Goal: Task Accomplishment & Management: Complete application form

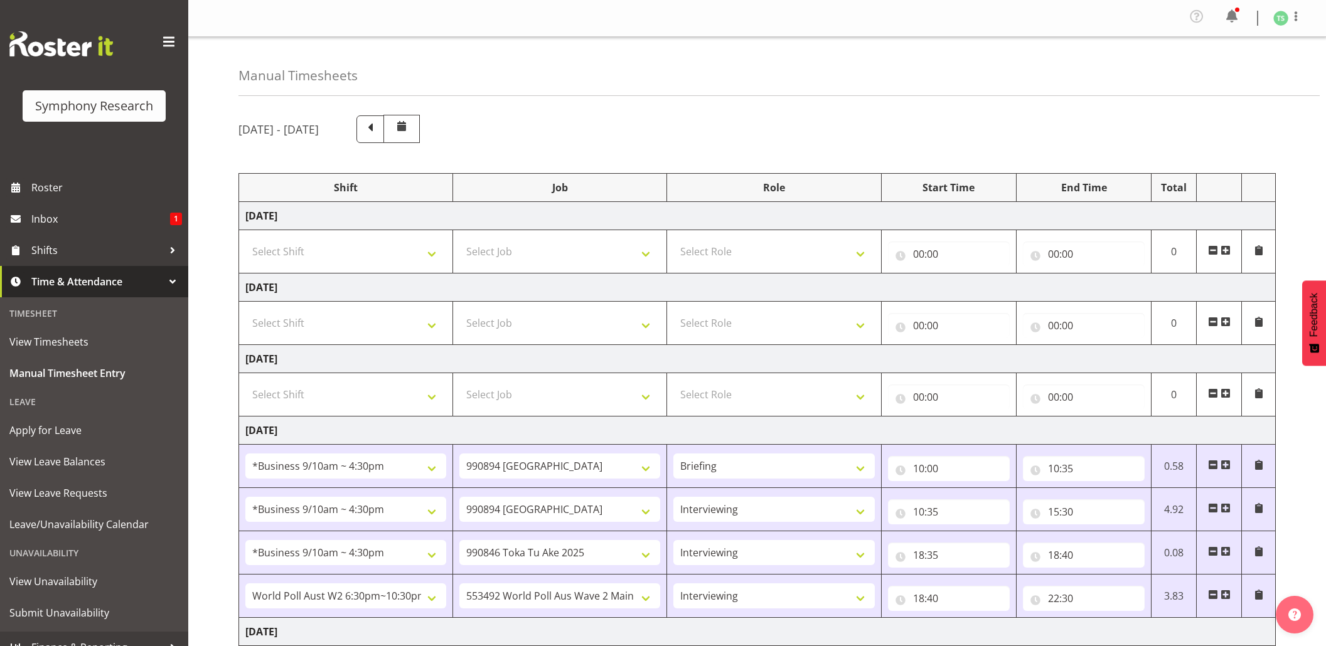
select select "26078"
select select "10576"
select select "26078"
select select "10576"
select select "47"
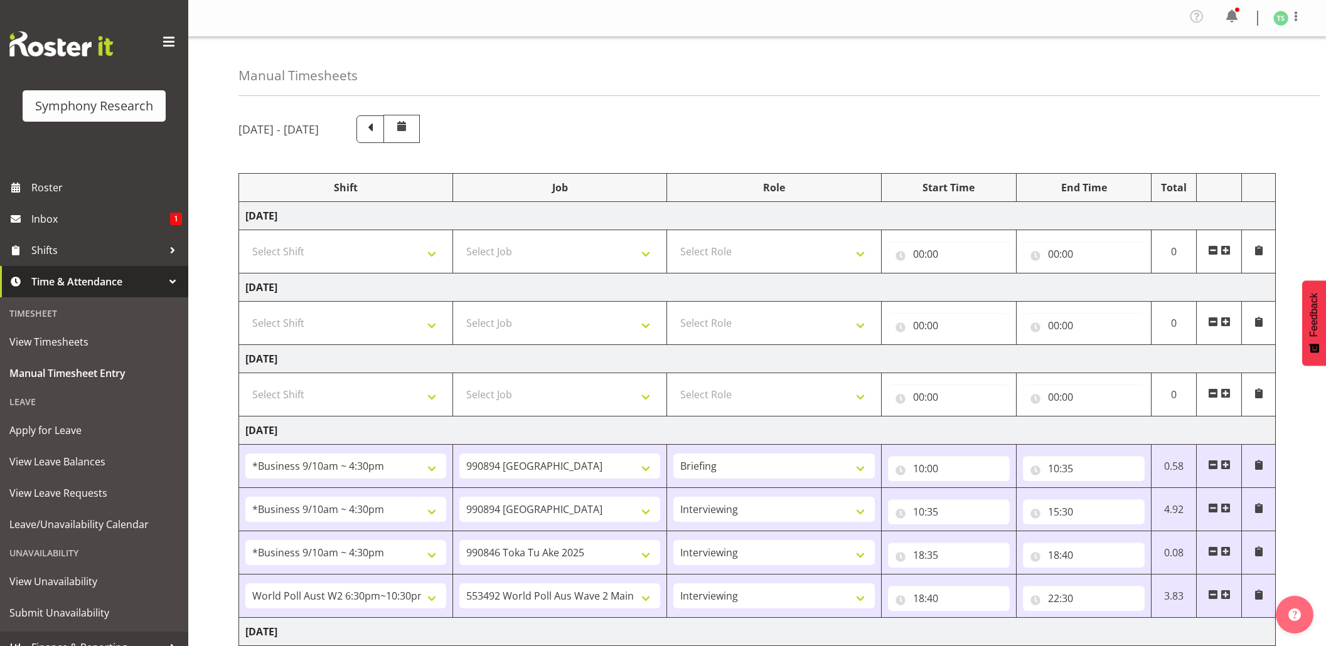
select select "26078"
select select "9426"
select select "47"
select select "56692"
select select "10499"
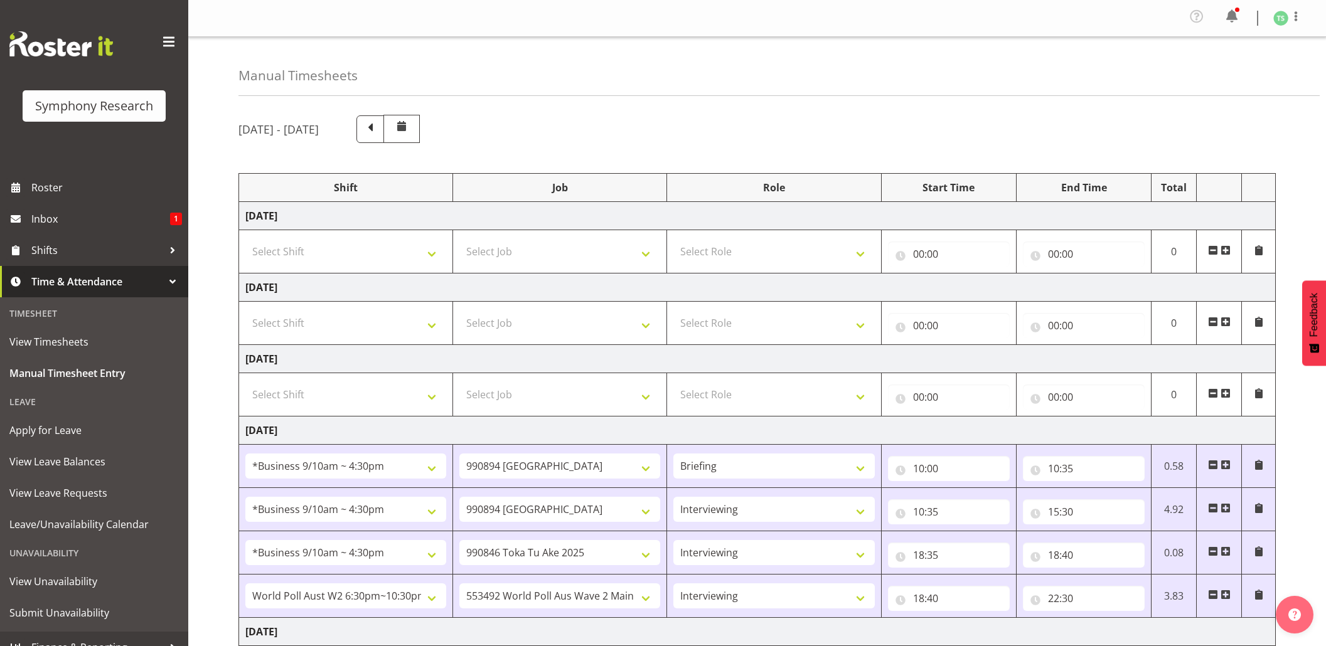
select select "47"
select select "26078"
select select "10576"
select select "47"
select select "26078"
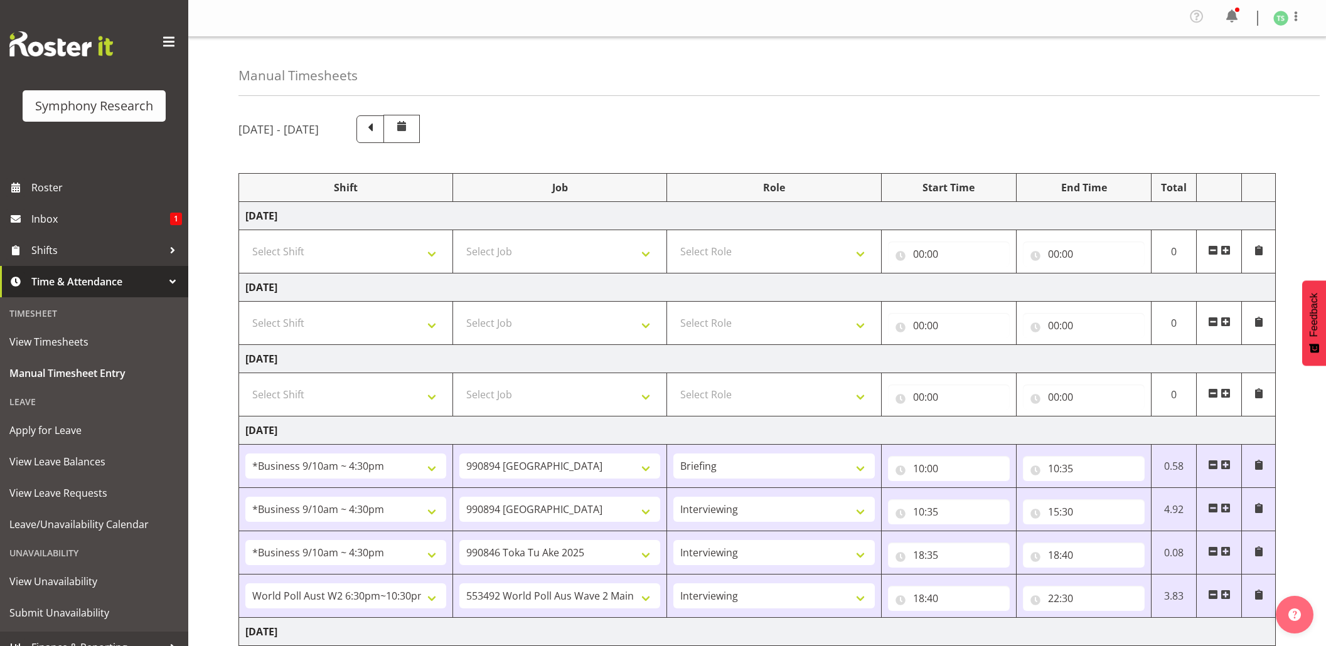
select select "10576"
select select "47"
select select "26078"
select select "10499"
select select "47"
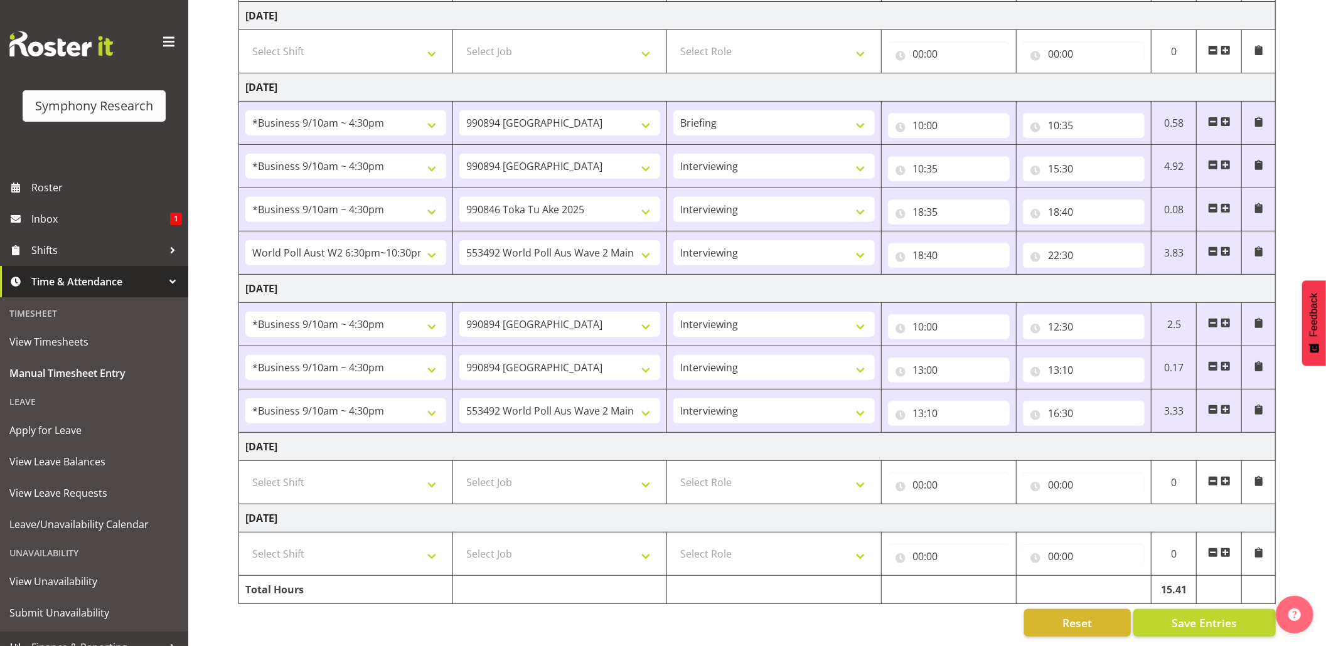
scroll to position [361, 0]
click at [1160, 595] on div "[DATE] - [DATE] Shift Job Role Start Time End Time Total [DATE] Select Shift !!…" at bounding box center [781, 204] width 1087 height 884
click at [1192, 609] on button "Save Entries" at bounding box center [1204, 623] width 142 height 28
click at [1188, 615] on span "Save Entries" at bounding box center [1203, 623] width 65 height 16
click at [1055, 405] on input "16:30" at bounding box center [1084, 413] width 122 height 25
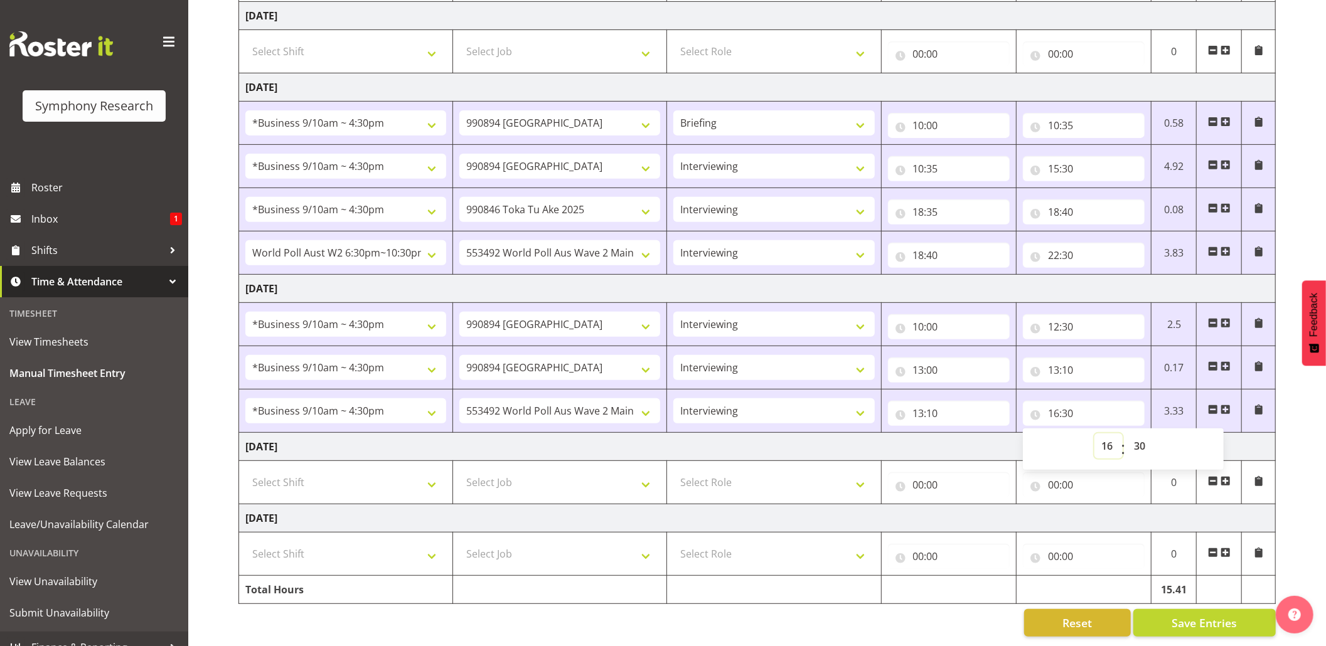
click at [1105, 433] on select "00 01 02 03 04 05 06 07 08 09 10 11 12 13 14 15 16 17 18 19 20 21 22 23" at bounding box center [1108, 445] width 28 height 25
select select "14"
click at [1094, 433] on select "00 01 02 03 04 05 06 07 08 09 10 11 12 13 14 15 16 17 18 19 20 21 22 23" at bounding box center [1108, 445] width 28 height 25
type input "14:30"
click at [1068, 402] on input "14:30" at bounding box center [1084, 413] width 122 height 25
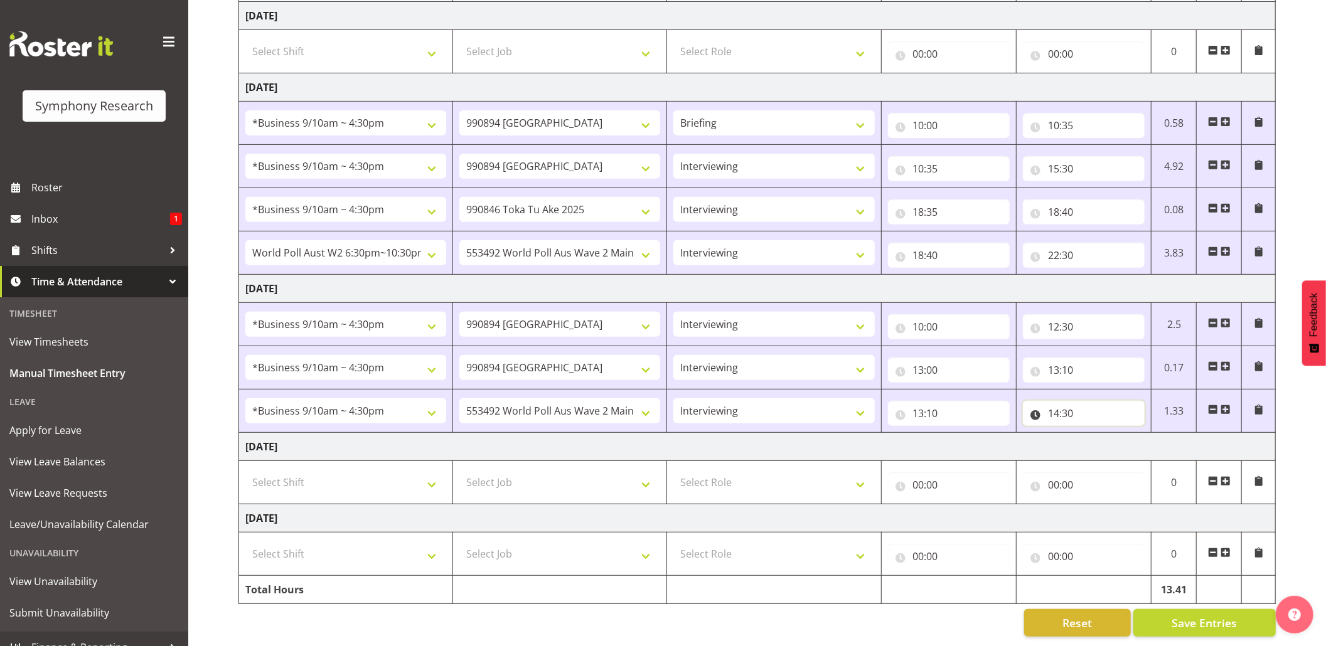
click at [1068, 402] on input "14:30" at bounding box center [1084, 413] width 122 height 25
click at [1133, 433] on select "00 01 02 03 04 05 06 07 08 09 10 11 12 13 14 15 16 17 18 19 20 21 22 23 24 25 2…" at bounding box center [1141, 445] width 28 height 25
select select "45"
click at [1127, 433] on select "00 01 02 03 04 05 06 07 08 09 10 11 12 13 14 15 16 17 18 19 20 21 22 23 24 25 2…" at bounding box center [1141, 445] width 28 height 25
type input "14:45"
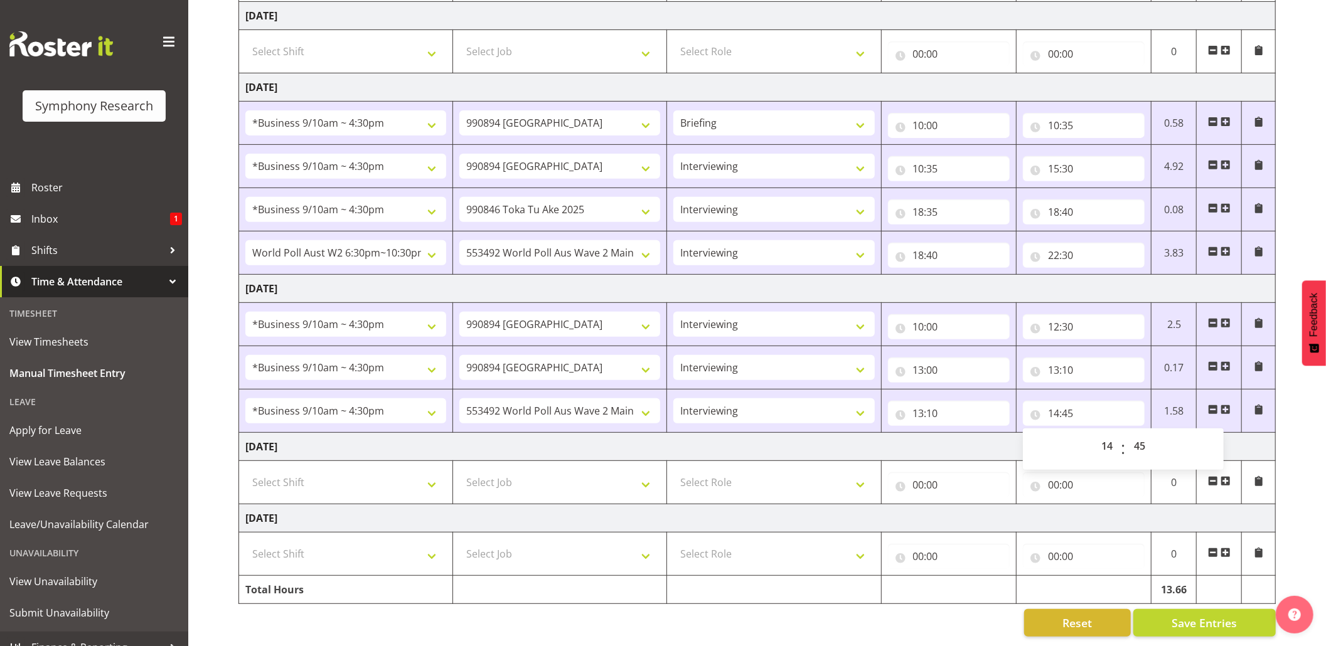
click at [1227, 405] on span at bounding box center [1225, 410] width 10 height 10
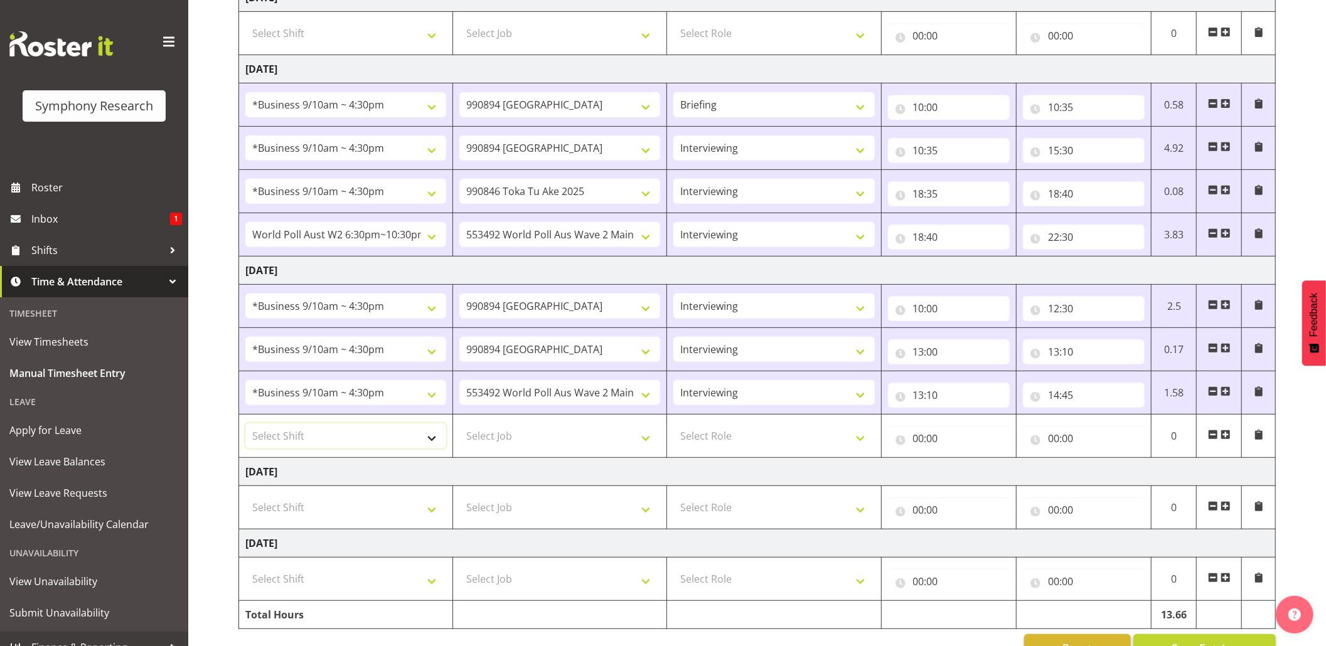
click at [429, 449] on select "Select Shift !!Weekend Residential (Roster IT Shift Label) *Business 9/10am ~ 4…" at bounding box center [345, 435] width 201 height 25
select select "26078"
click at [245, 428] on select "Select Shift !!Weekend Residential (Roster IT Shift Label) *Business 9/10am ~ 4…" at bounding box center [345, 435] width 201 height 25
click at [636, 449] on select "Select Job 550060 IF Admin 553492 World Poll Aus Wave 2 Main 2025 553493 World …" at bounding box center [559, 435] width 201 height 25
select select "10527"
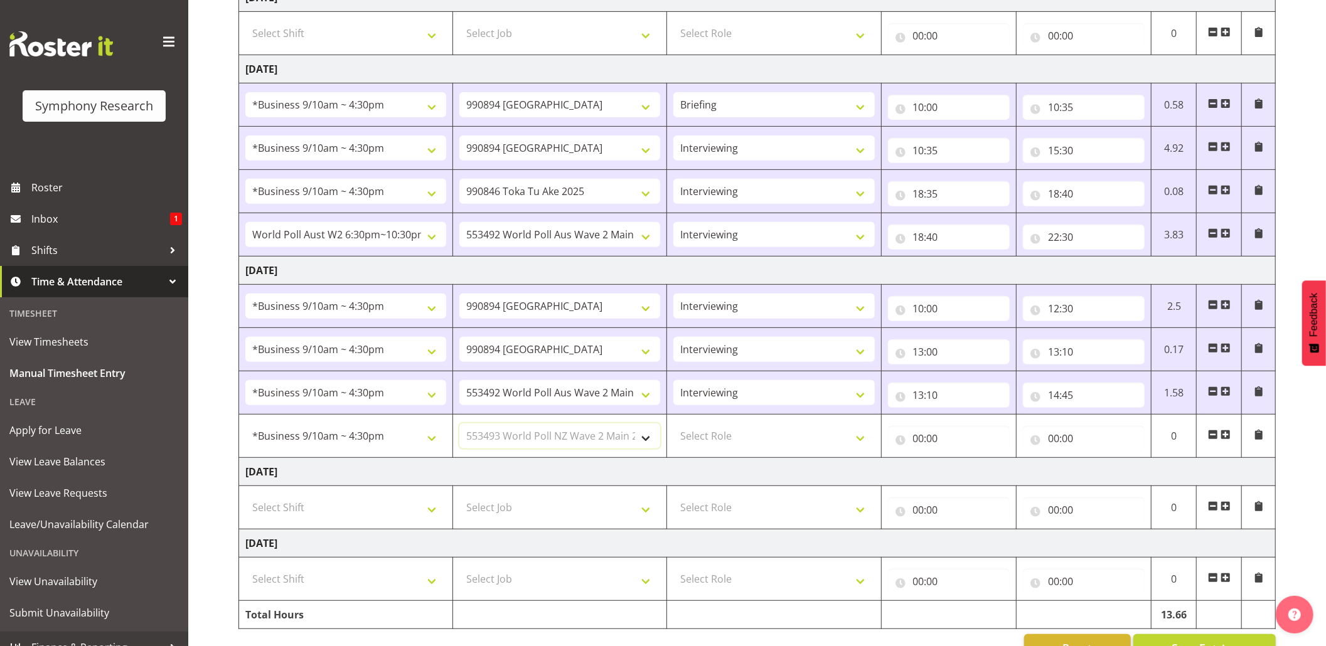
click at [459, 428] on select "Select Job 550060 IF Admin 553492 World Poll Aus Wave 2 Main 2025 553493 World …" at bounding box center [559, 435] width 201 height 25
click at [869, 440] on select "Select Role Briefing Interviewing" at bounding box center [773, 435] width 201 height 25
select select "47"
click at [673, 428] on select "Select Role Briefing Interviewing" at bounding box center [773, 435] width 201 height 25
click at [913, 447] on input "00:00" at bounding box center [949, 438] width 122 height 25
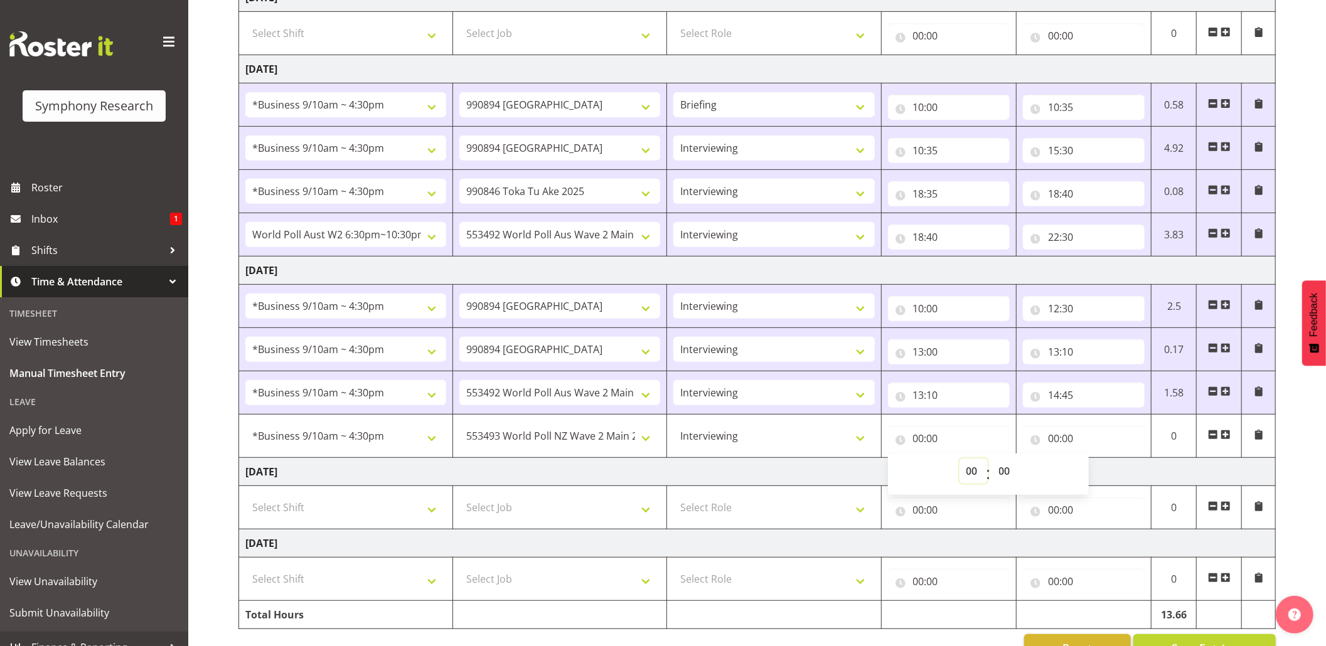
click at [962, 469] on select "00 01 02 03 04 05 06 07 08 09 10 11 12 13 14 15 16 17 18 19 20 21 22 23" at bounding box center [973, 471] width 28 height 25
select select "14"
click at [959, 464] on select "00 01 02 03 04 05 06 07 08 09 10 11 12 13 14 15 16 17 18 19 20 21 22 23" at bounding box center [973, 471] width 28 height 25
type input "14:00"
click at [935, 442] on input "14:00" at bounding box center [949, 438] width 122 height 25
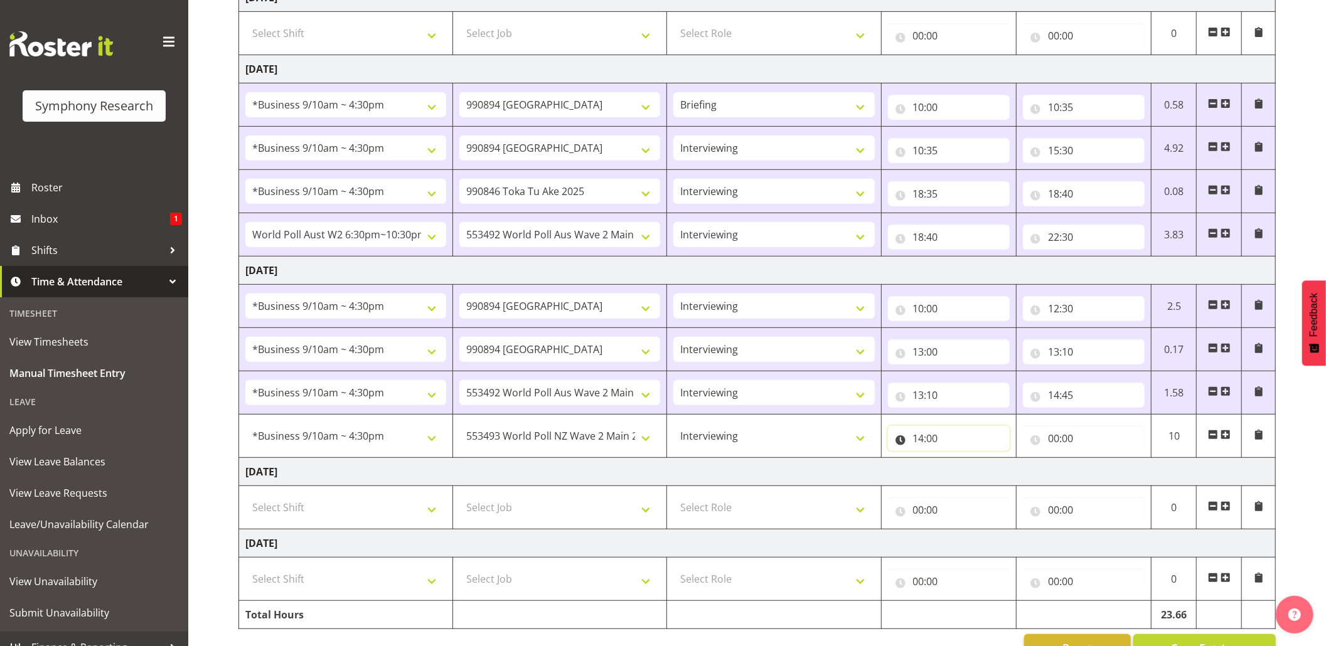
click at [935, 442] on input "14:00" at bounding box center [949, 438] width 122 height 25
click at [995, 479] on select "00 01 02 03 04 05 06 07 08 09 10 11 12 13 14 15 16 17 18 19 20 21 22 23 24 25 2…" at bounding box center [1006, 471] width 28 height 25
select select "45"
click at [992, 464] on select "00 01 02 03 04 05 06 07 08 09 10 11 12 13 14 15 16 17 18 19 20 21 22 23 24 25 2…" at bounding box center [1006, 471] width 28 height 25
type input "14:45"
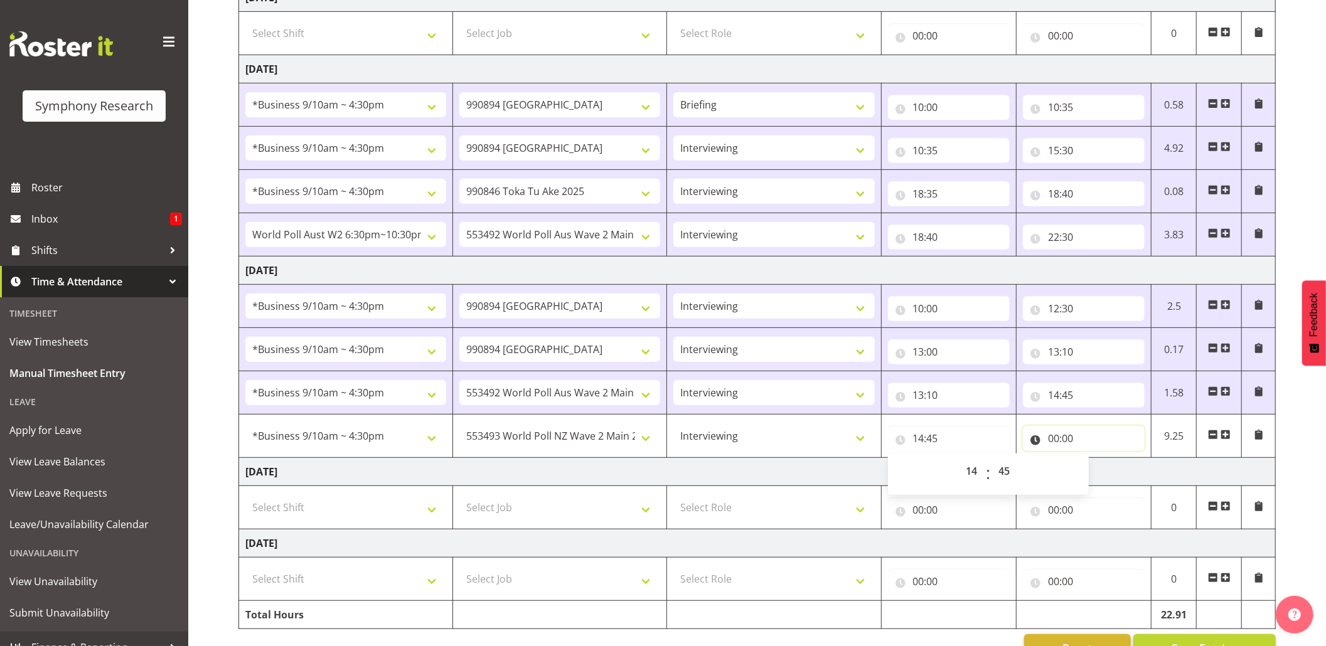
click at [1049, 445] on input "00:00" at bounding box center [1084, 438] width 122 height 25
click at [1112, 475] on select "00 01 02 03 04 05 06 07 08 09 10 11 12 13 14 15 16 17 18 19 20 21 22 23" at bounding box center [1108, 471] width 28 height 25
select select "16"
click at [1094, 464] on select "00 01 02 03 04 05 06 07 08 09 10 11 12 13 14 15 16 17 18 19 20 21 22 23" at bounding box center [1108, 471] width 28 height 25
type input "16:00"
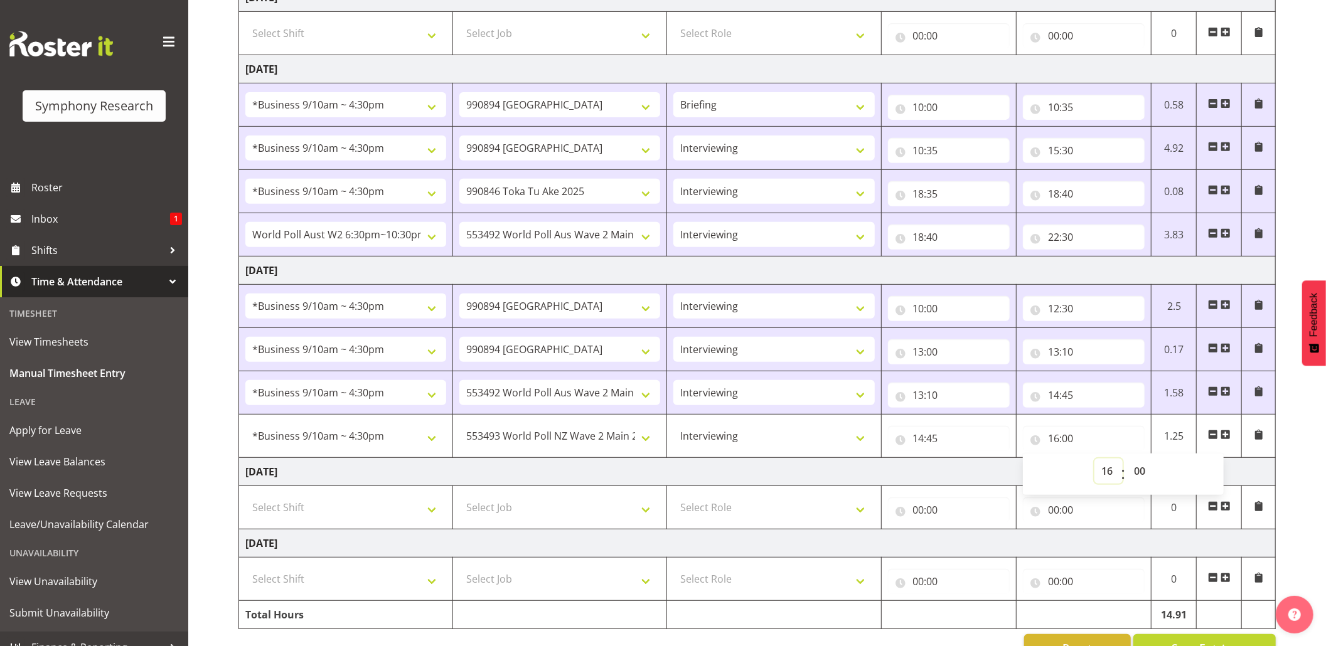
scroll to position [405, 0]
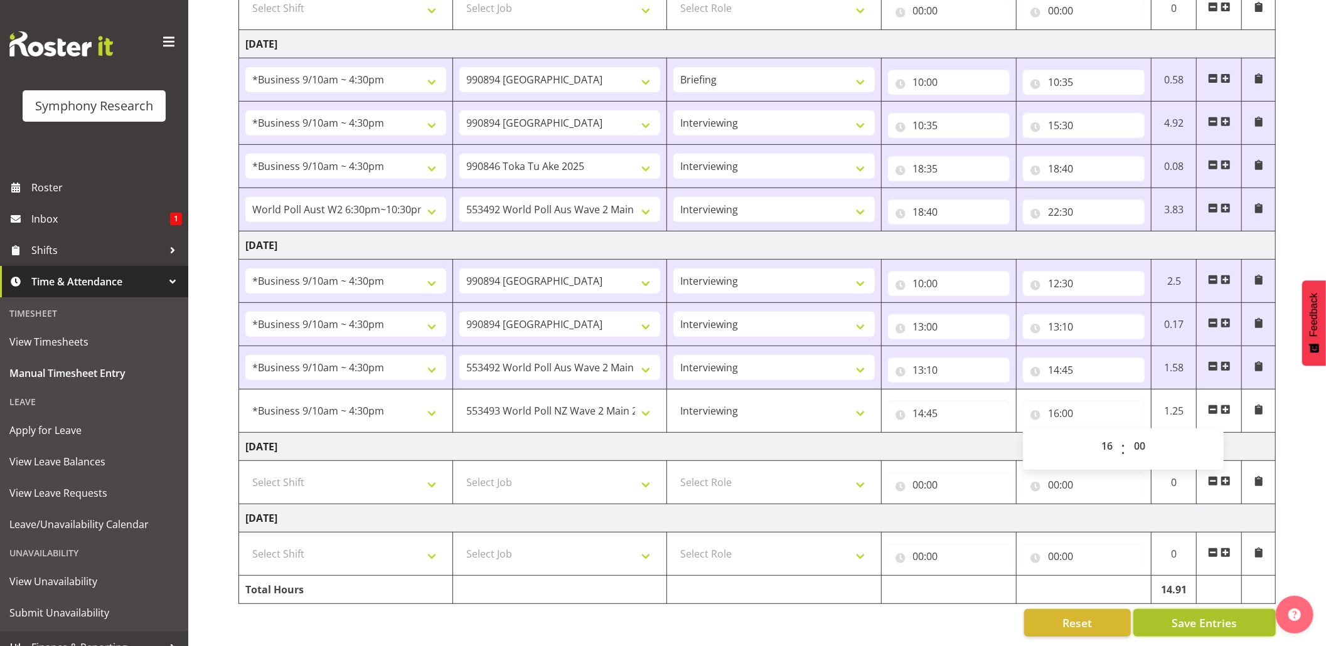
click at [1184, 615] on span "Save Entries" at bounding box center [1203, 623] width 65 height 16
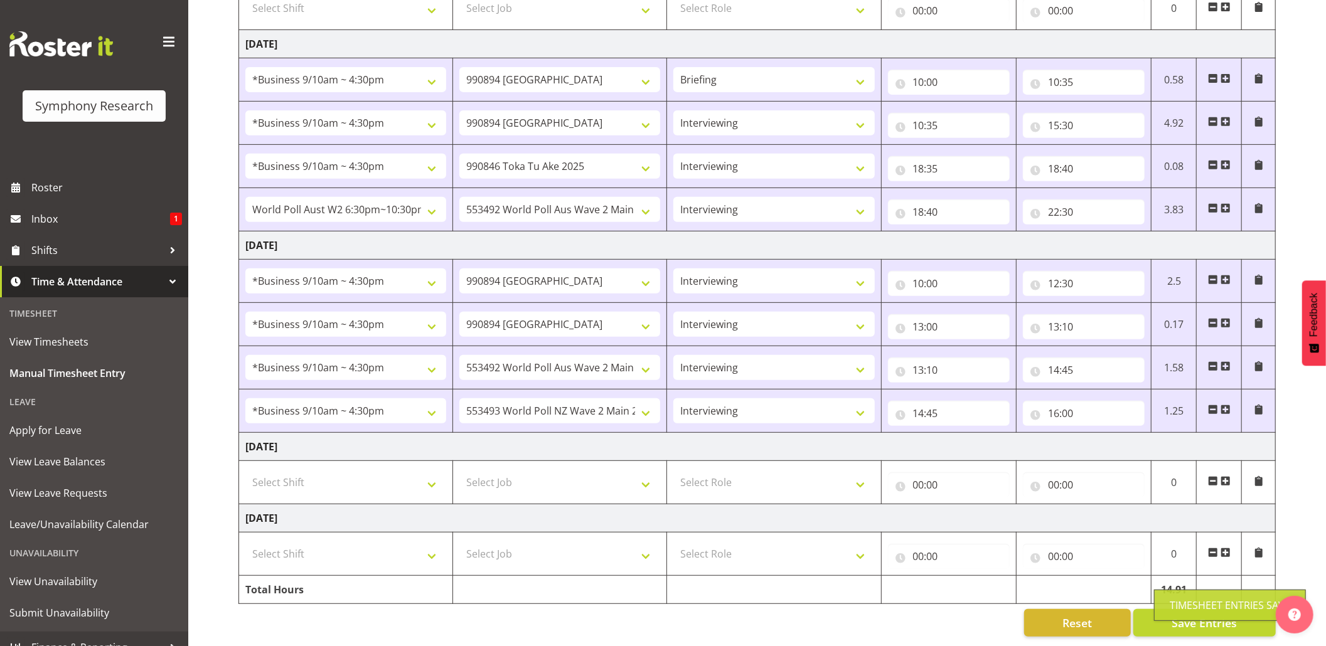
click at [1184, 601] on div "Timesheet Entries Save" at bounding box center [1229, 605] width 120 height 15
click at [1180, 615] on span "Save Entries" at bounding box center [1203, 623] width 65 height 16
click at [1202, 595] on div "Timesheet Entries Save" at bounding box center [1230, 605] width 152 height 31
click at [1185, 615] on span "Save Entries" at bounding box center [1203, 623] width 65 height 16
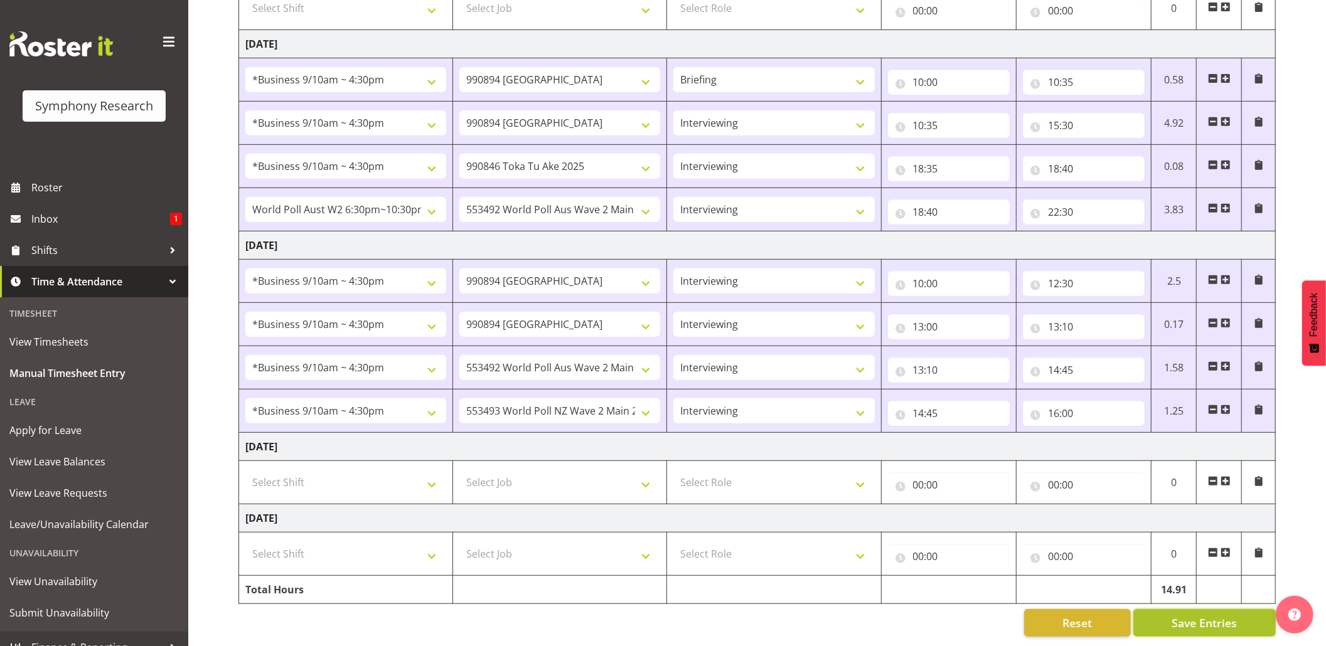
click at [1185, 615] on span "Save Entries" at bounding box center [1203, 623] width 65 height 16
click at [1185, 610] on div "Timesheet Entries Save" at bounding box center [1229, 605] width 120 height 15
click at [1162, 609] on button "Save Entries" at bounding box center [1204, 623] width 142 height 28
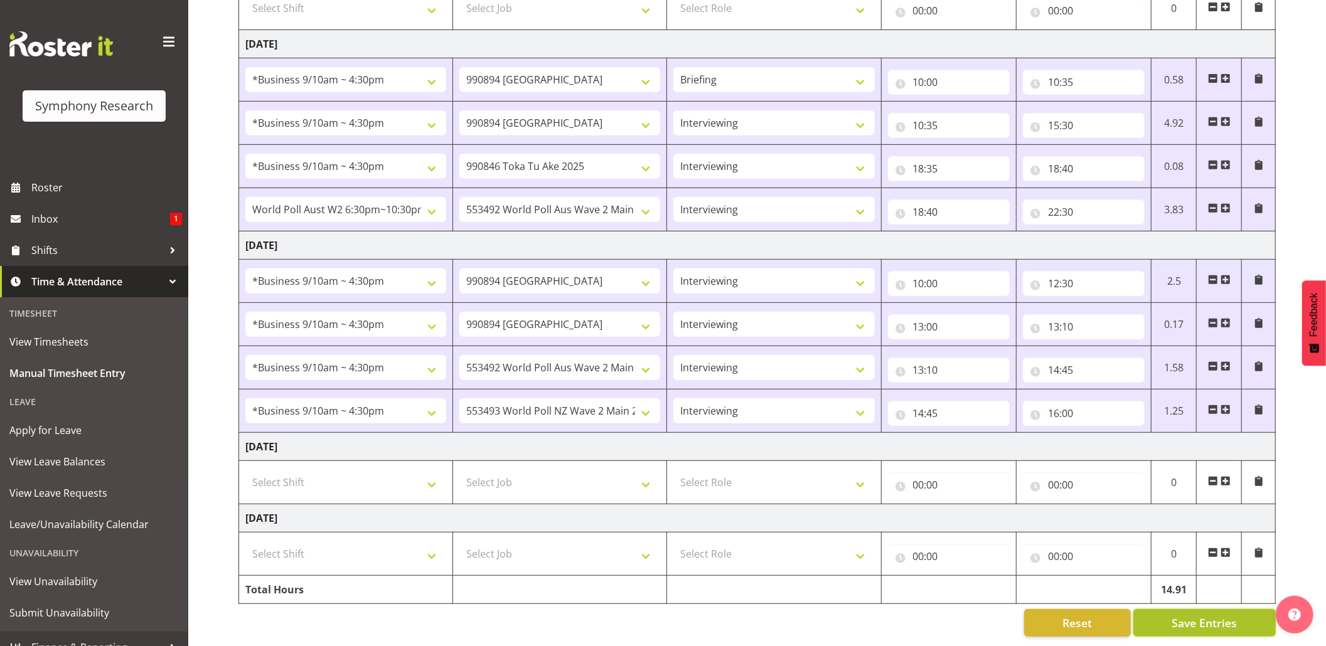
click at [1163, 609] on button "Save Entries" at bounding box center [1204, 623] width 142 height 28
